Goal: Task Accomplishment & Management: Use online tool/utility

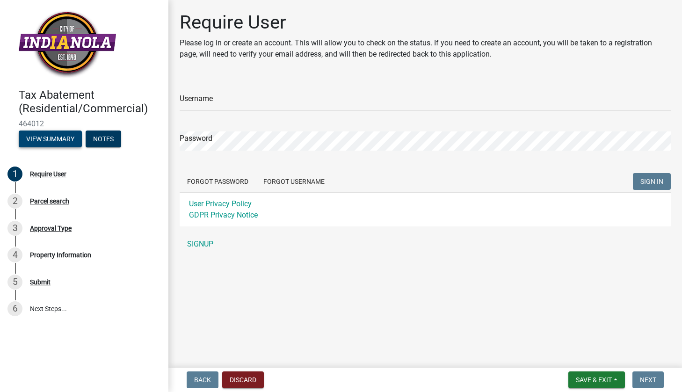
click at [71, 139] on button "View Summary" at bounding box center [50, 139] width 63 height 17
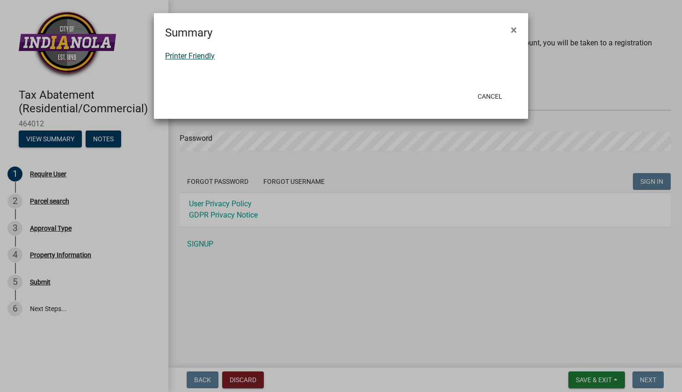
click at [188, 53] on link "Printer Friendly" at bounding box center [190, 55] width 50 height 9
click at [504, 97] on button "Cancel" at bounding box center [490, 96] width 40 height 17
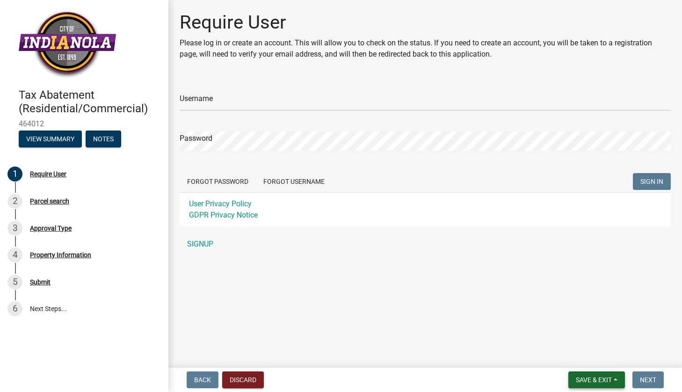
click at [602, 375] on button "Save & Exit" at bounding box center [597, 380] width 57 height 17
click at [486, 329] on main "Require User Please log in or create an account. This will allow you to check o…" at bounding box center [425, 182] width 514 height 364
click at [50, 201] on div "Parcel search" at bounding box center [49, 201] width 39 height 7
click at [257, 127] on div "Password" at bounding box center [425, 134] width 491 height 32
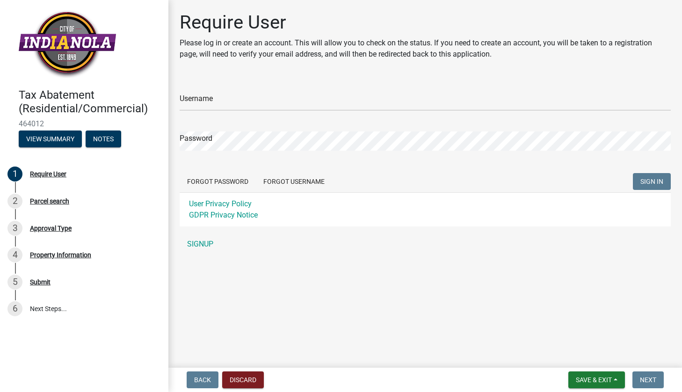
click at [273, 111] on form "Username Password Forgot Password Forgot Username SIGN IN User Privacy Policy G…" at bounding box center [425, 153] width 491 height 148
